Goal: Task Accomplishment & Management: Use online tool/utility

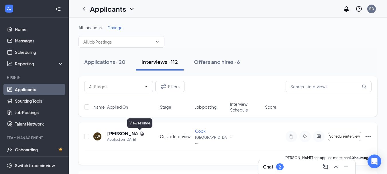
click at [141, 133] on icon "Document" at bounding box center [142, 133] width 5 height 5
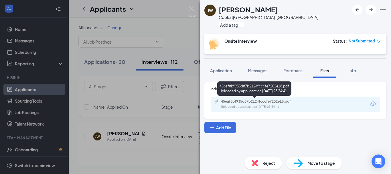
click at [227, 102] on div "456af8bf935d87b2124fcccfe7202e18.pdf" at bounding box center [261, 101] width 80 height 5
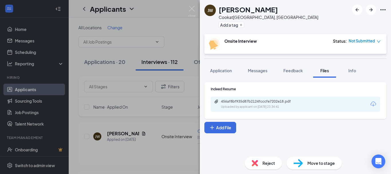
click at [146, 142] on div "[PERSON_NAME] [PERSON_NAME] at [GEOGRAPHIC_DATA], [GEOGRAPHIC_DATA] Add a tag O…" at bounding box center [195, 87] width 391 height 174
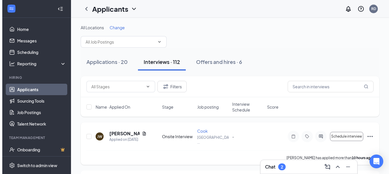
scroll to position [57, 0]
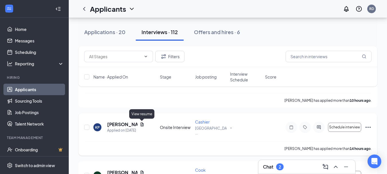
click at [142, 124] on icon "Document" at bounding box center [142, 124] width 5 height 5
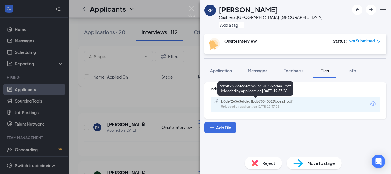
click at [237, 100] on div "b8def26563efdecfbd678540329bdea1.pdf" at bounding box center [261, 101] width 80 height 5
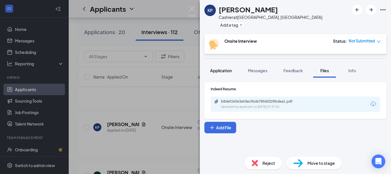
click at [215, 72] on span "Application" at bounding box center [221, 70] width 22 height 5
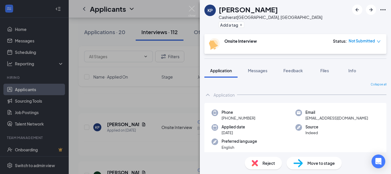
click at [135, 108] on div "KP [PERSON_NAME] Cashier at [GEOGRAPHIC_DATA], [GEOGRAPHIC_DATA] Add a tag Onsi…" at bounding box center [195, 87] width 391 height 174
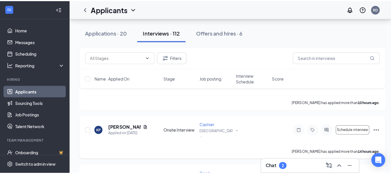
scroll to position [86, 0]
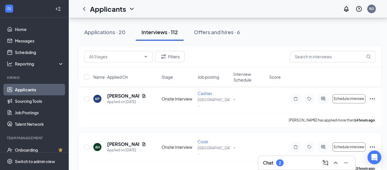
click at [141, 143] on div "[PERSON_NAME]" at bounding box center [126, 144] width 39 height 6
click at [143, 143] on icon "Document" at bounding box center [143, 144] width 3 height 4
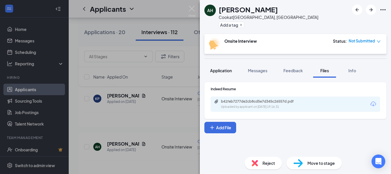
click at [229, 72] on span "Application" at bounding box center [221, 70] width 22 height 5
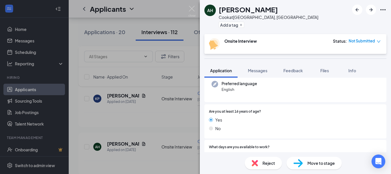
scroll to position [143, 0]
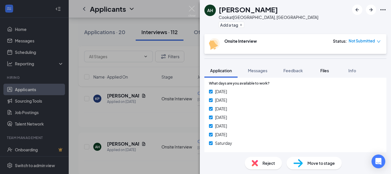
click at [323, 70] on span "Files" at bounding box center [325, 70] width 9 height 5
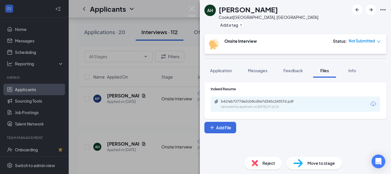
click at [226, 105] on div "Uploaded by applicant on [DATE] 19:16:31" at bounding box center [264, 107] width 86 height 5
click at [125, 79] on div "[PERSON_NAME] Cook at [GEOGRAPHIC_DATA], [GEOGRAPHIC_DATA] Add a tag Onsite Int…" at bounding box center [195, 87] width 391 height 174
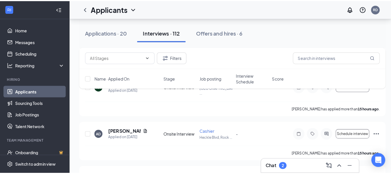
scroll to position [172, 0]
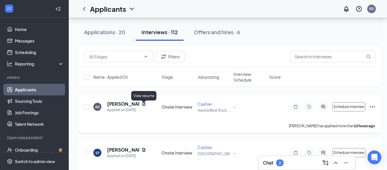
click at [143, 106] on icon "Document" at bounding box center [144, 103] width 5 height 5
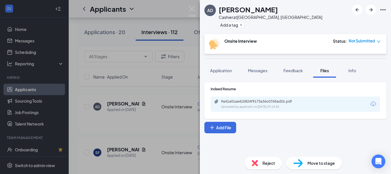
click at [229, 99] on div "9a41a01ae410824f9173a36c0765ad26.pdf Uploaded by applicant on [DATE] 19:14:42" at bounding box center [296, 104] width 170 height 15
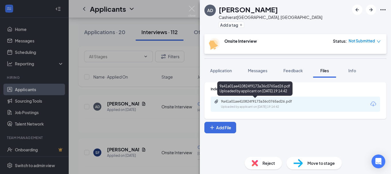
click at [229, 101] on div "9a41a01ae410824f9173a36c0765ad26.pdf" at bounding box center [261, 101] width 80 height 5
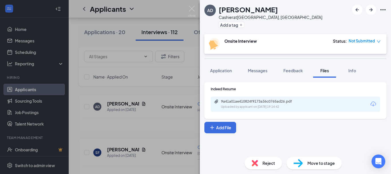
click at [121, 150] on div "AD [PERSON_NAME] Cashier at [GEOGRAPHIC_DATA], [GEOGRAPHIC_DATA] Add a tag Onsi…" at bounding box center [195, 87] width 391 height 174
click at [224, 69] on div "Name · Applied On Stage Job posting Interview Schedule Score" at bounding box center [229, 76] width 303 height 19
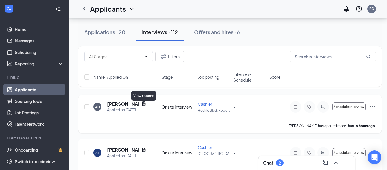
click at [144, 105] on icon "Document" at bounding box center [144, 103] width 5 height 5
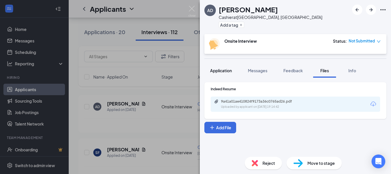
click at [220, 73] on button "Application" at bounding box center [221, 70] width 33 height 14
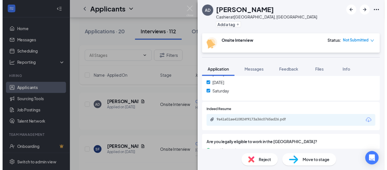
scroll to position [172, 0]
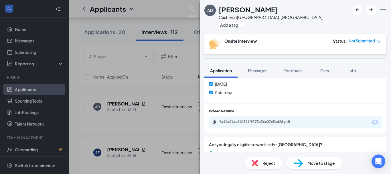
click at [124, 127] on div "AD [PERSON_NAME] at [PERSON_NAME][GEOGRAPHIC_DATA], [GEOGRAPHIC_DATA] Add a tag…" at bounding box center [195, 87] width 391 height 174
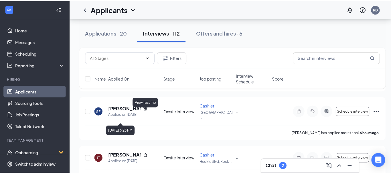
scroll to position [229, 0]
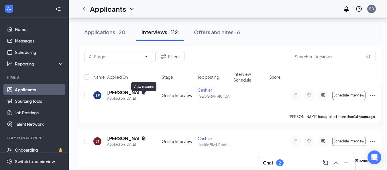
click at [144, 95] on icon "Document" at bounding box center [144, 92] width 5 height 5
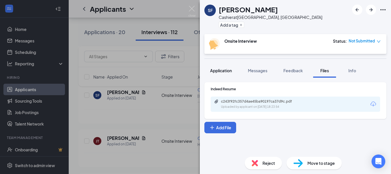
click at [235, 72] on button "Application" at bounding box center [221, 70] width 33 height 14
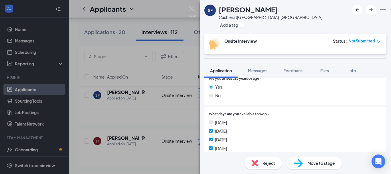
scroll to position [86, 0]
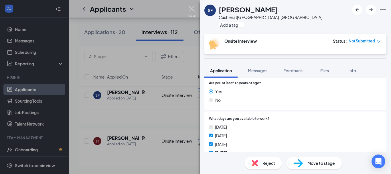
click at [195, 12] on img at bounding box center [192, 11] width 7 height 11
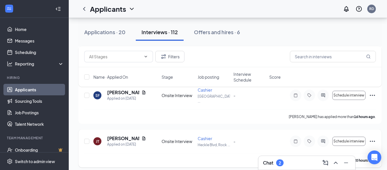
click at [145, 140] on icon "Document" at bounding box center [144, 138] width 5 height 5
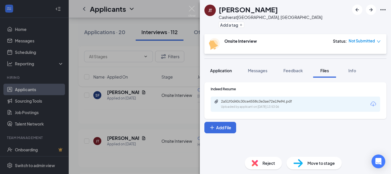
click at [220, 73] on div "Application" at bounding box center [221, 71] width 22 height 6
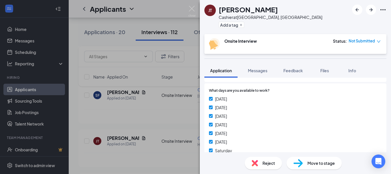
scroll to position [143, 0]
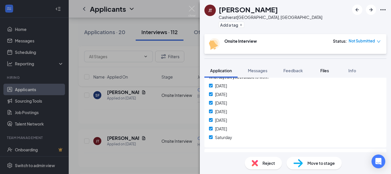
click at [323, 70] on span "Files" at bounding box center [325, 70] width 9 height 5
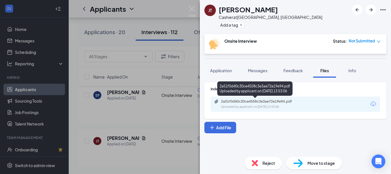
click at [242, 101] on div "2a51f0d40c30ce4558c3e3ae72e19e94.pdf" at bounding box center [261, 101] width 80 height 5
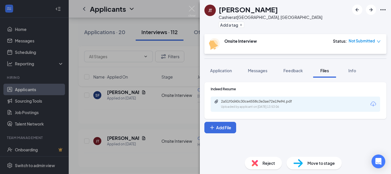
click at [134, 69] on div "JT [PERSON_NAME] Cashier at [GEOGRAPHIC_DATA], [GEOGRAPHIC_DATA], [GEOGRAPHIC_D…" at bounding box center [195, 87] width 391 height 174
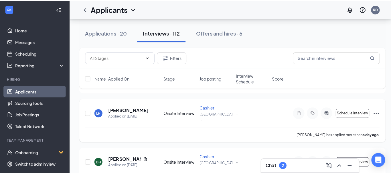
scroll to position [315, 0]
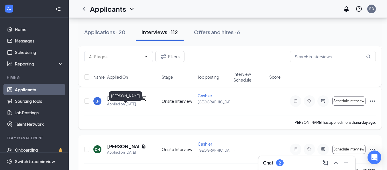
click at [122, 101] on h5 "[PERSON_NAME]" at bounding box center [126, 98] width 39 height 6
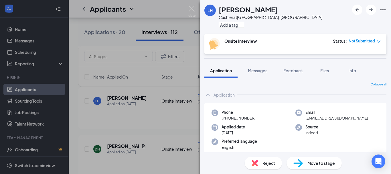
click at [179, 135] on div "LH [PERSON_NAME] Cashier at [GEOGRAPHIC_DATA], [GEOGRAPHIC_DATA] Add a tag Onsi…" at bounding box center [195, 87] width 391 height 174
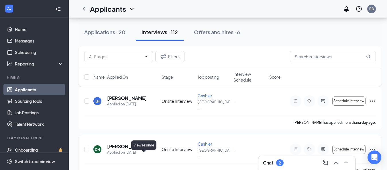
click at [146, 148] on icon "Document" at bounding box center [144, 146] width 5 height 5
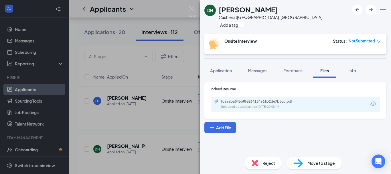
click at [234, 103] on div "fcaaaba846b8fe264134a61b2de7b5cc.pdf" at bounding box center [261, 101] width 80 height 5
click at [121, 91] on div "DH [PERSON_NAME] Cashier at [GEOGRAPHIC_DATA], [GEOGRAPHIC_DATA] Add a tag Onsi…" at bounding box center [195, 87] width 391 height 174
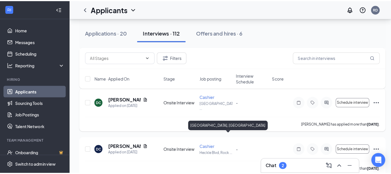
scroll to position [688, 0]
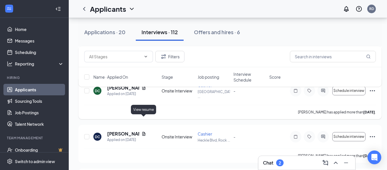
click at [143, 90] on icon "Document" at bounding box center [144, 87] width 5 height 5
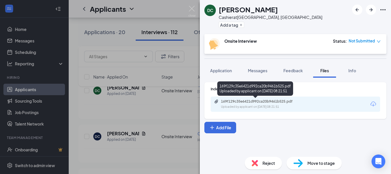
click at [244, 106] on div "Uploaded by applicant on [DATE] 08:21:51" at bounding box center [264, 107] width 86 height 5
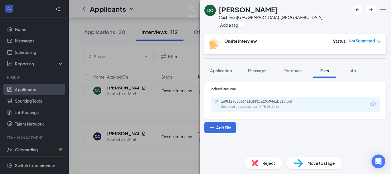
click at [118, 104] on div "DC [PERSON_NAME] Cashier at [GEOGRAPHIC_DATA], [GEOGRAPHIC_DATA] Add a tag Onsi…" at bounding box center [195, 87] width 391 height 174
click at [176, 119] on div "[PERSON_NAME] has applied more than [DATE] ." at bounding box center [230, 112] width 292 height 14
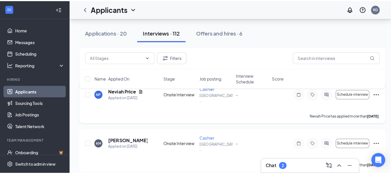
scroll to position [831, 0]
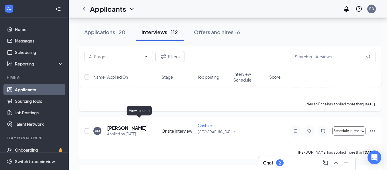
click at [138, 81] on icon "Document" at bounding box center [139, 80] width 3 height 4
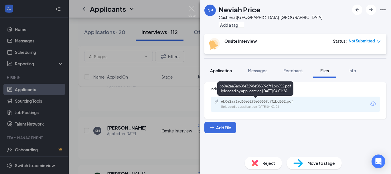
click at [233, 71] on button "Application" at bounding box center [221, 70] width 33 height 14
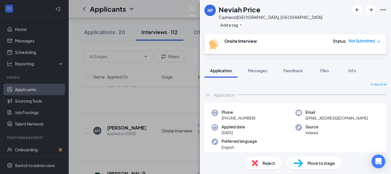
drag, startPoint x: 325, startPoint y: 70, endPoint x: 279, endPoint y: 90, distance: 49.7
click at [325, 70] on span "Files" at bounding box center [325, 70] width 9 height 5
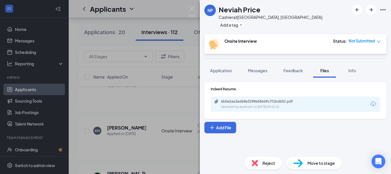
click at [227, 109] on div "Uploaded by applicant on [DATE] 04:01:26" at bounding box center [264, 107] width 86 height 5
click at [103, 88] on div "NP Neviah Price Cashier at [GEOGRAPHIC_DATA], [GEOGRAPHIC_DATA] Add a tag Onsit…" at bounding box center [195, 87] width 391 height 174
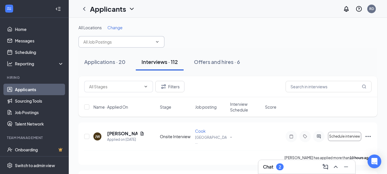
click at [132, 45] on input "text" at bounding box center [117, 42] width 69 height 6
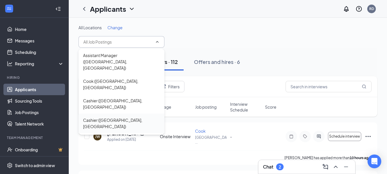
click at [104, 117] on div "Cashier ([GEOGRAPHIC_DATA], [GEOGRAPHIC_DATA])" at bounding box center [121, 123] width 77 height 13
type input "Cashier ([GEOGRAPHIC_DATA], [GEOGRAPHIC_DATA])"
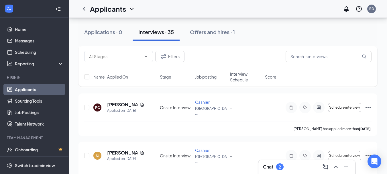
scroll to position [401, 0]
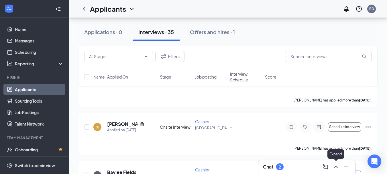
click at [336, 170] on button at bounding box center [335, 166] width 9 height 9
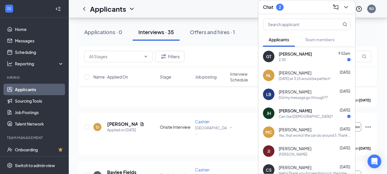
click at [292, 63] on div "GT [PERSON_NAME] 9:52am 2:30" at bounding box center [306, 56] width 97 height 19
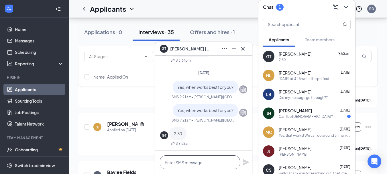
click at [186, 164] on textarea at bounding box center [200, 162] width 80 height 14
click at [166, 162] on textarea "yes, that sounds perfect!" at bounding box center [200, 162] width 80 height 14
type textarea "Yes, that sounds perfect!"
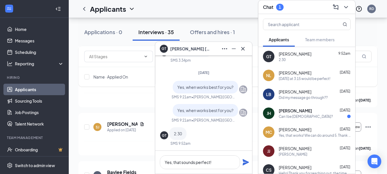
click at [246, 165] on icon "Plane" at bounding box center [245, 162] width 7 height 7
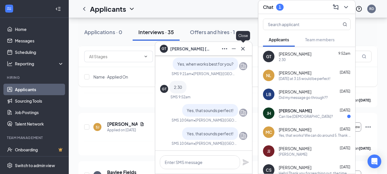
click at [247, 48] on button at bounding box center [242, 48] width 9 height 9
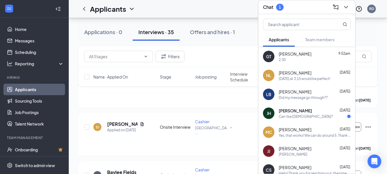
click at [348, 6] on icon "ChevronDown" at bounding box center [346, 7] width 7 height 7
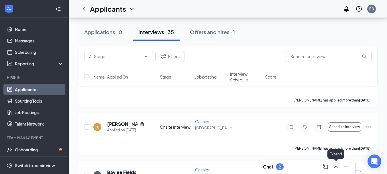
click at [335, 164] on icon "ChevronUp" at bounding box center [335, 166] width 7 height 7
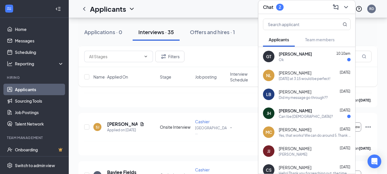
click at [295, 56] on span "[PERSON_NAME]" at bounding box center [295, 54] width 33 height 6
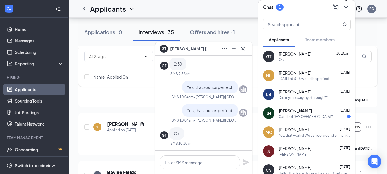
click at [347, 5] on icon "ChevronDown" at bounding box center [346, 7] width 7 height 7
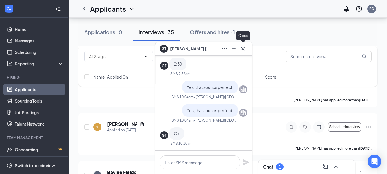
click at [245, 49] on icon "Cross" at bounding box center [243, 48] width 7 height 7
